Goal: Check status: Check status

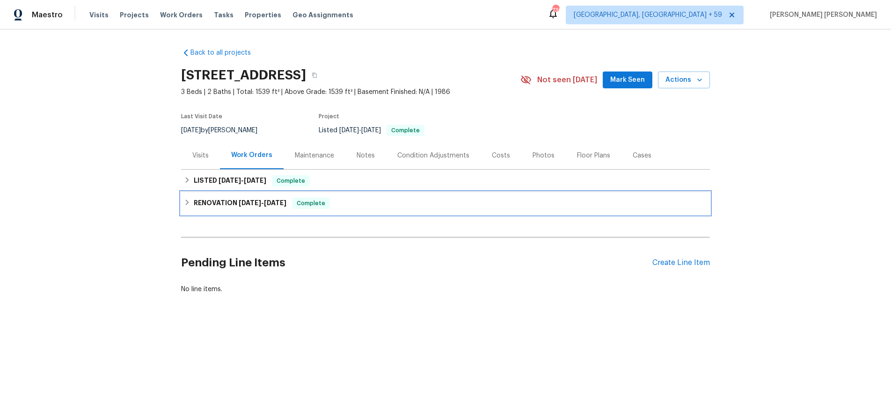
click at [194, 201] on h6 "RENOVATION [DATE] - [DATE]" at bounding box center [240, 203] width 93 height 11
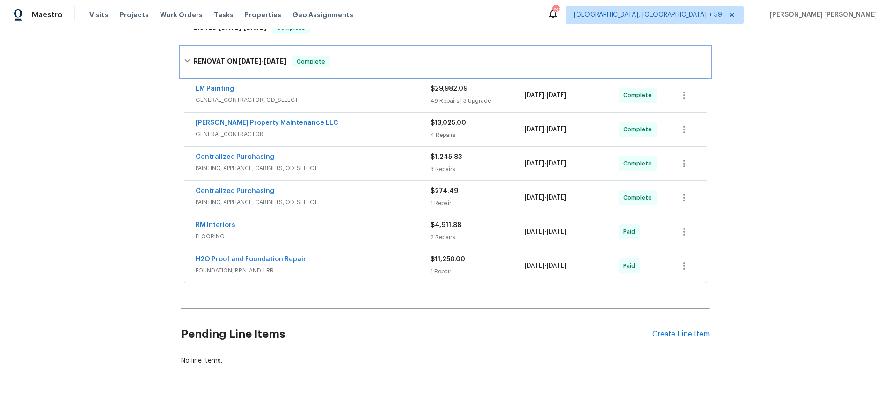
scroll to position [157, 0]
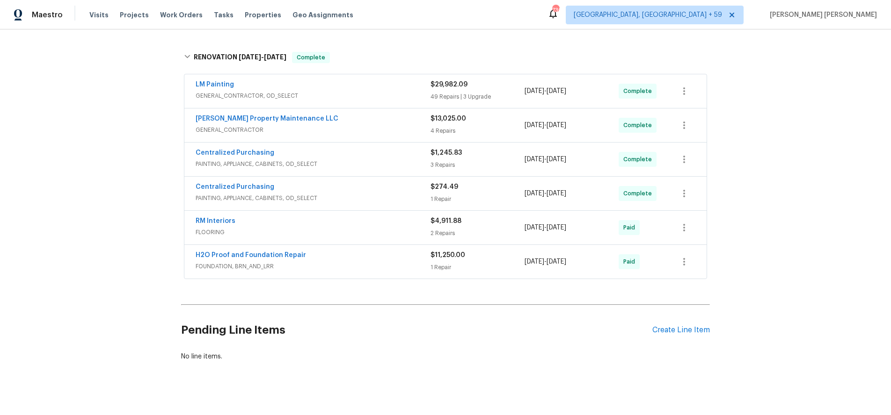
click at [399, 254] on div "H2O Proof and Foundation Repair" at bounding box center [313, 256] width 235 height 11
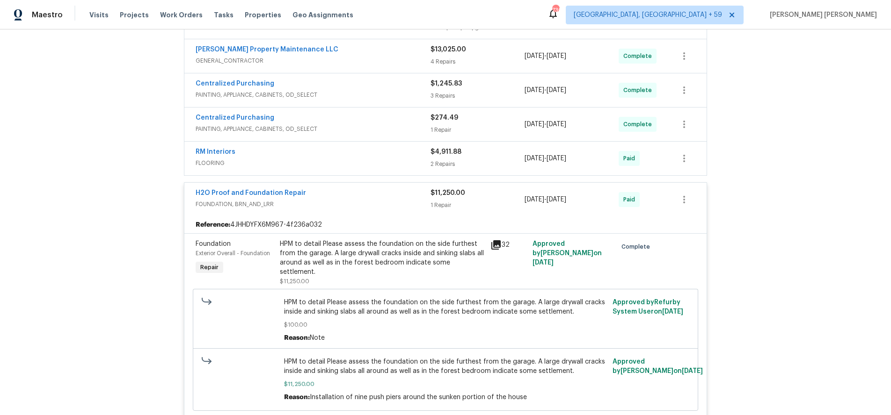
scroll to position [221, 0]
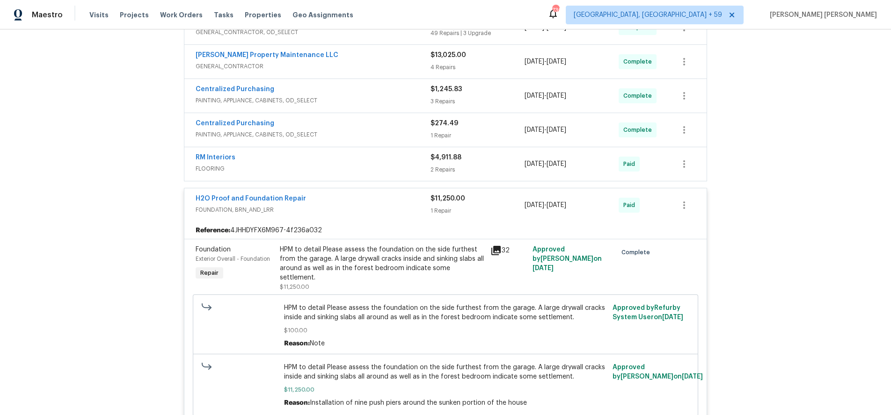
click at [388, 160] on div "RM Interiors" at bounding box center [313, 158] width 235 height 11
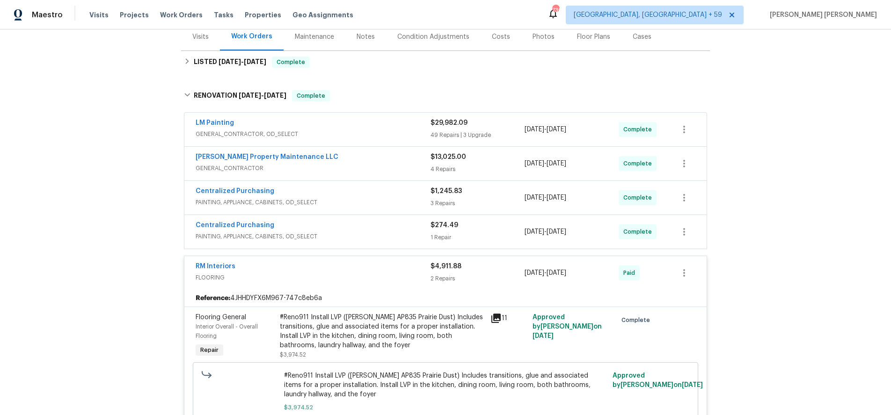
scroll to position [112, 0]
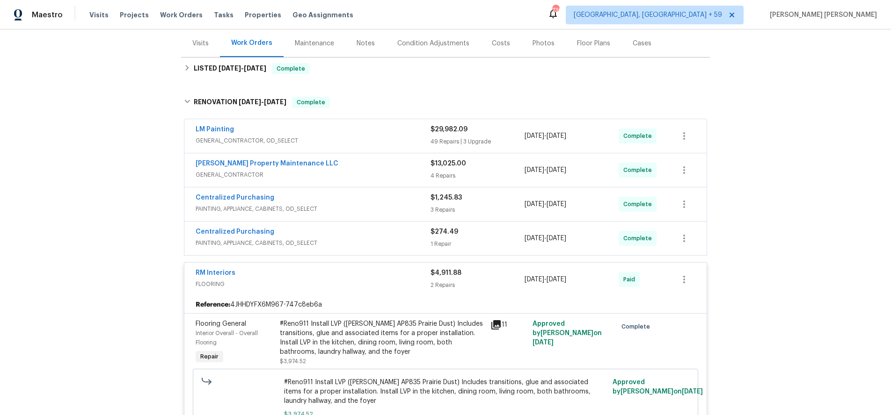
click at [356, 178] on span "GENERAL_CONTRACTOR" at bounding box center [313, 174] width 235 height 9
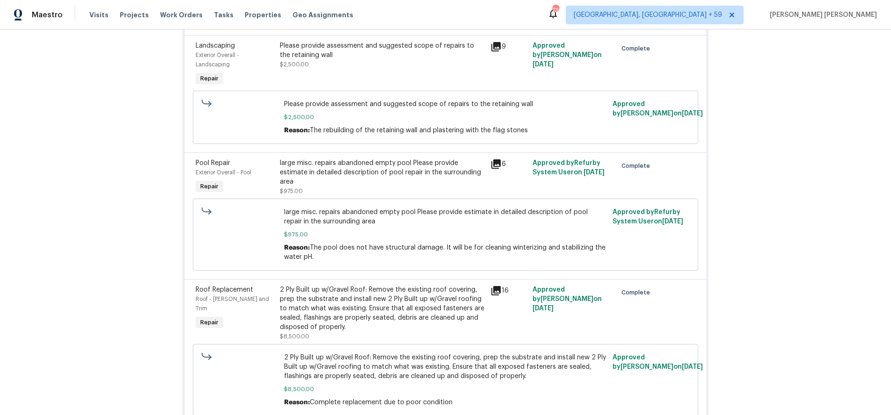
scroll to position [475, 0]
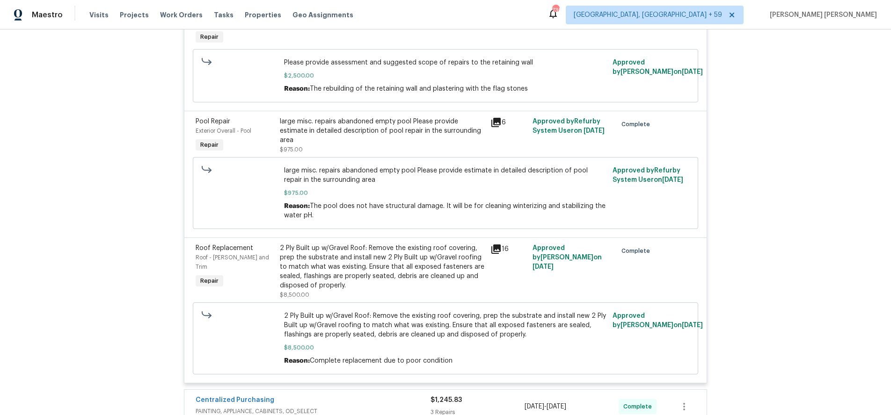
click at [496, 118] on icon at bounding box center [495, 122] width 9 height 9
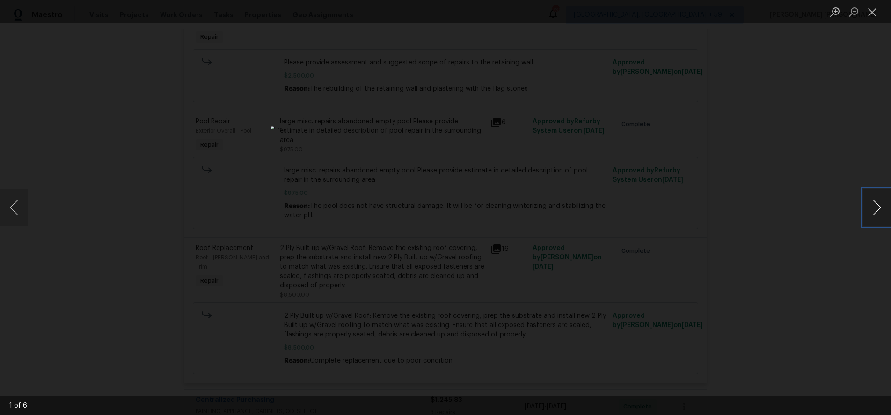
click at [875, 212] on button "Next image" at bounding box center [877, 207] width 28 height 37
click at [874, 214] on button "Next image" at bounding box center [877, 207] width 28 height 37
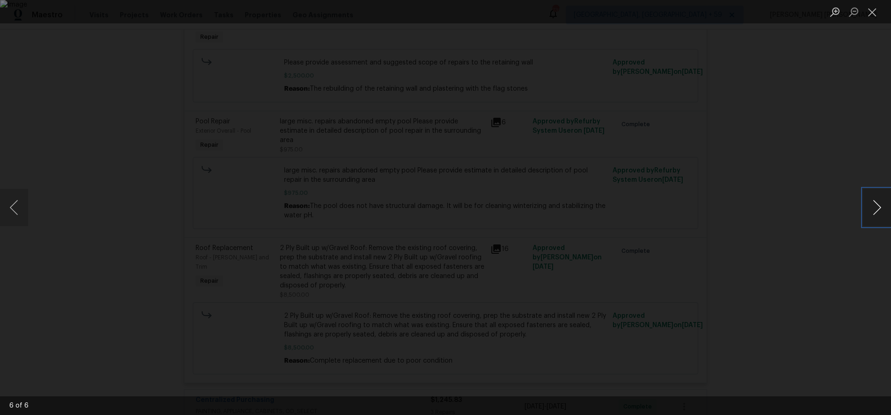
click at [874, 214] on button "Next image" at bounding box center [877, 207] width 28 height 37
click at [839, 257] on div "Lightbox" at bounding box center [445, 207] width 891 height 415
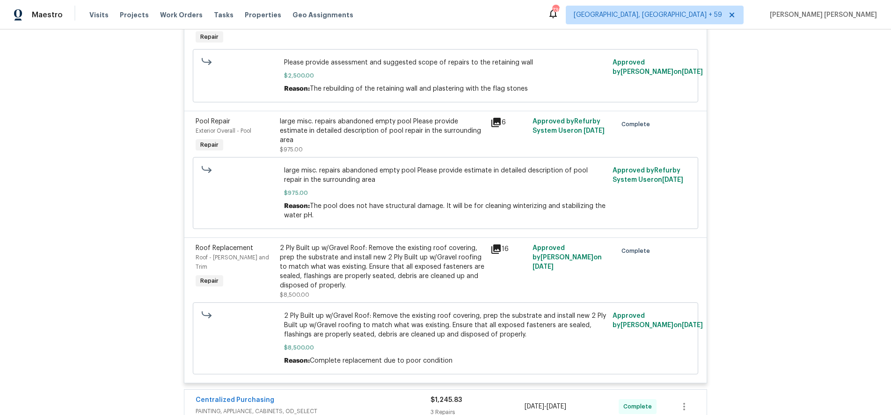
click at [839, 257] on div "Lightbox" at bounding box center [445, 207] width 891 height 415
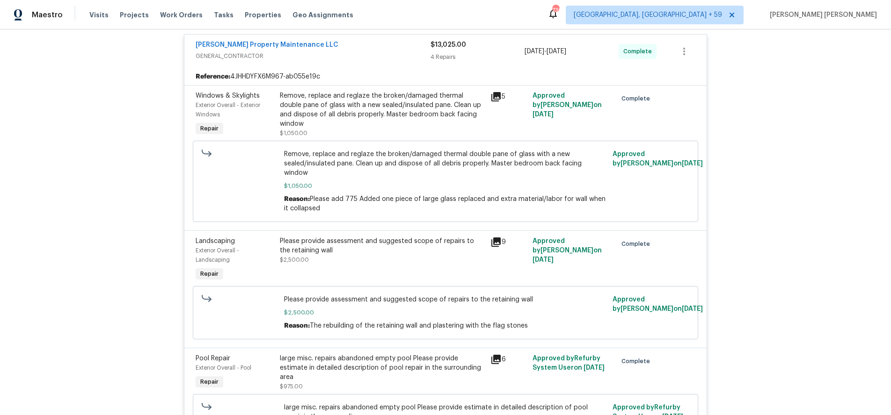
scroll to position [180, 0]
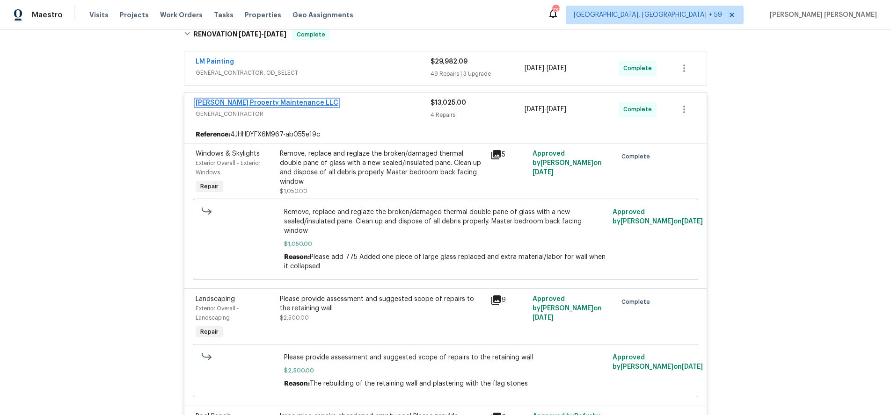
click at [273, 100] on link "[PERSON_NAME] Property Maintenance LLC" at bounding box center [267, 103] width 143 height 7
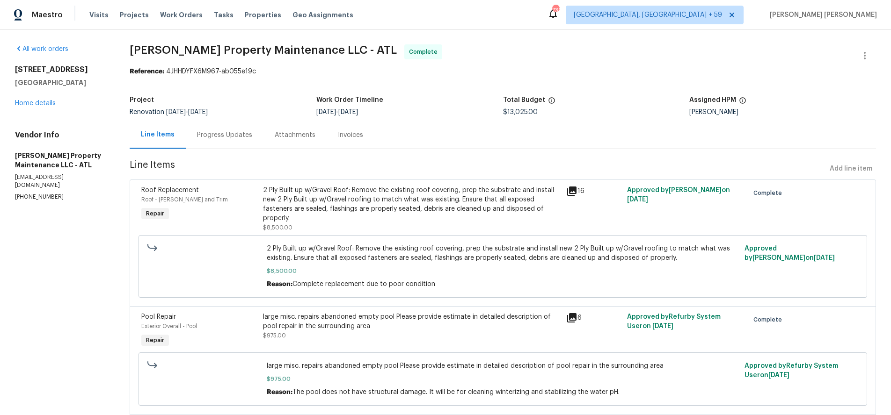
click at [232, 133] on div "Progress Updates" at bounding box center [224, 135] width 55 height 9
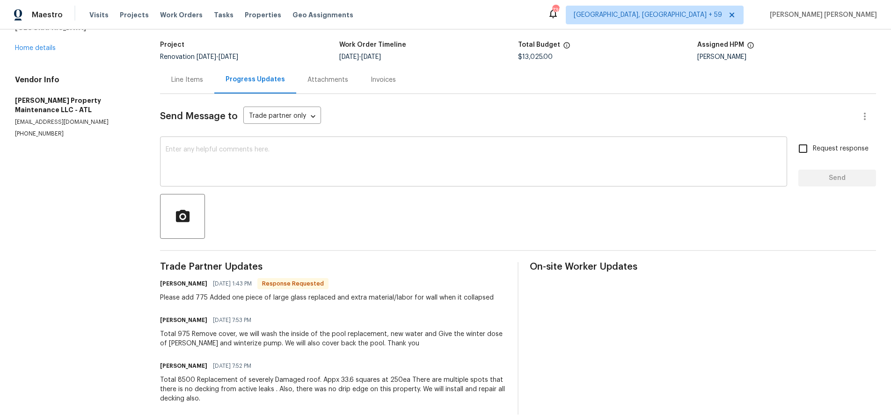
scroll to position [70, 0]
